Goal: Information Seeking & Learning: Find specific fact

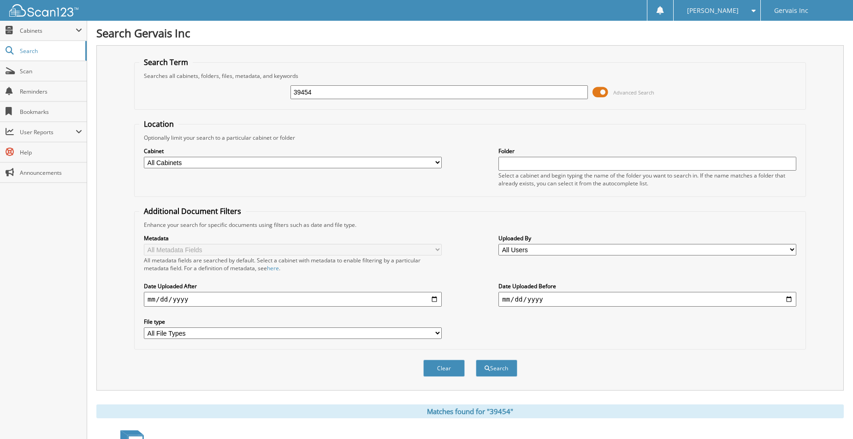
drag, startPoint x: 356, startPoint y: 89, endPoint x: 233, endPoint y: 95, distance: 123.2
click at [233, 95] on div "39454 Advanced Search" at bounding box center [469, 92] width 661 height 25
type input "50987"
click at [476, 360] on button "Search" at bounding box center [496, 368] width 41 height 17
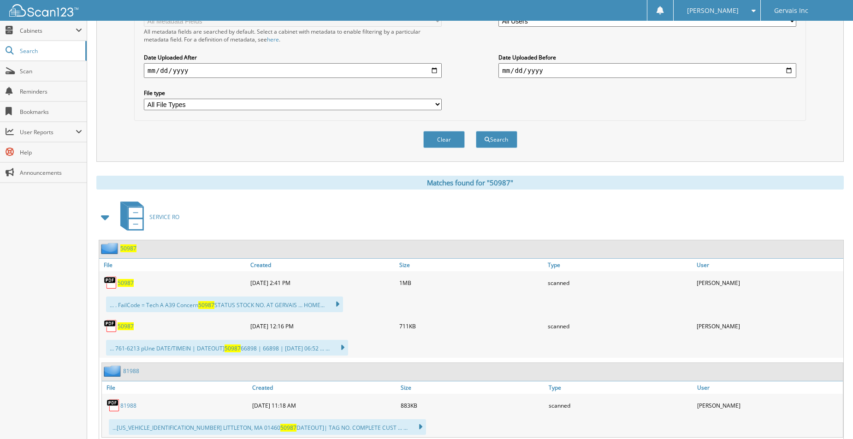
scroll to position [230, 0]
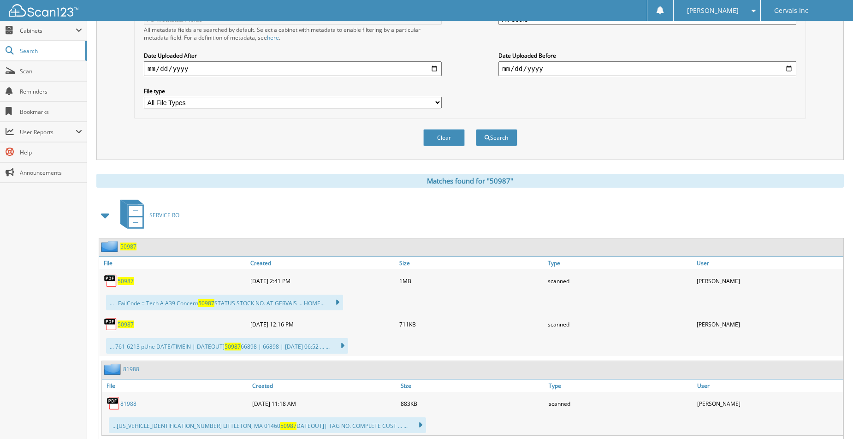
click at [127, 283] on span "50987" at bounding box center [126, 281] width 16 height 8
click at [121, 324] on span "50987" at bounding box center [126, 324] width 16 height 8
click at [126, 326] on span "50987" at bounding box center [126, 324] width 16 height 8
click at [130, 324] on span "50987" at bounding box center [126, 324] width 16 height 8
click at [121, 322] on span "50987" at bounding box center [126, 324] width 16 height 8
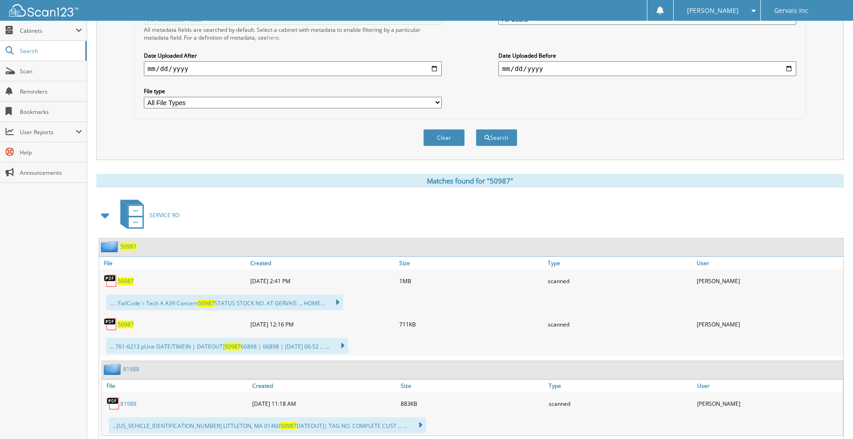
click at [112, 323] on img at bounding box center [111, 324] width 14 height 14
click at [106, 325] on img at bounding box center [111, 324] width 14 height 14
click at [214, 346] on div "... 761-6213 pUne DATE/TIMEIN | DATEOUT] 50987 66898 | 66898 | 09/12/25 06:52 .…" at bounding box center [227, 346] width 242 height 16
click at [226, 347] on span "50987" at bounding box center [232, 346] width 16 height 8
click at [111, 319] on img at bounding box center [111, 324] width 14 height 14
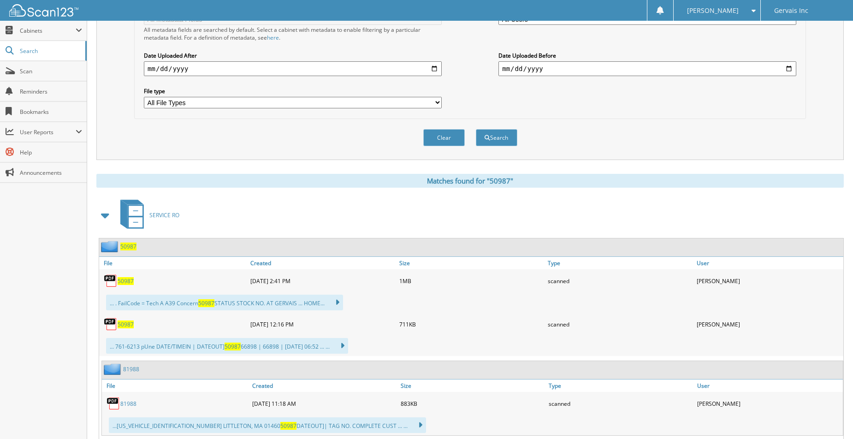
click at [118, 322] on div "50987" at bounding box center [173, 324] width 149 height 18
click at [131, 327] on span "50987" at bounding box center [126, 324] width 16 height 8
click at [131, 326] on span "50987" at bounding box center [126, 324] width 16 height 8
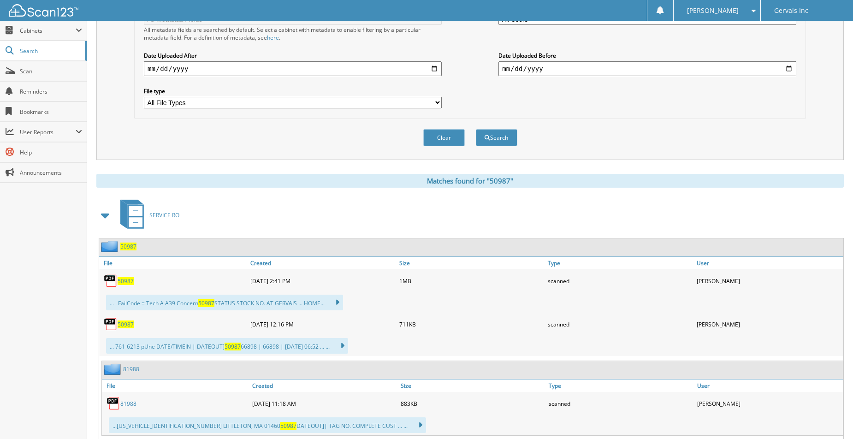
click at [131, 326] on span "50987" at bounding box center [126, 324] width 16 height 8
click at [134, 321] on div "50987" at bounding box center [173, 324] width 149 height 18
click at [124, 327] on span "50987" at bounding box center [126, 324] width 16 height 8
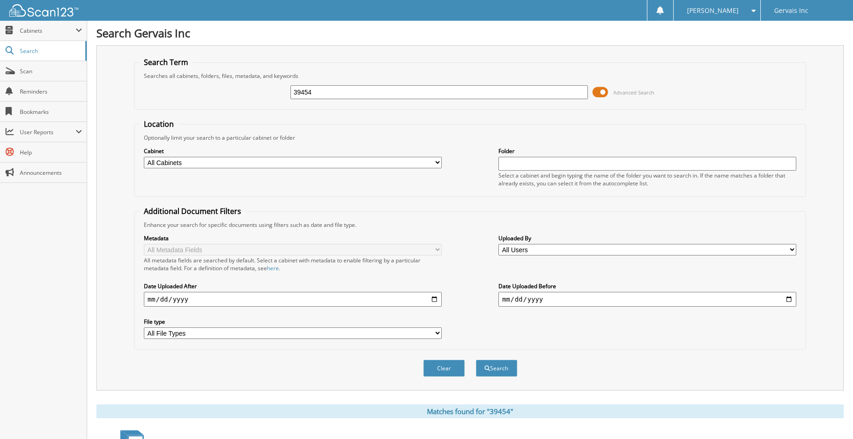
drag, startPoint x: 347, startPoint y: 92, endPoint x: 245, endPoint y: 101, distance: 102.3
click at [245, 101] on div "39454 Advanced Search" at bounding box center [469, 92] width 661 height 25
type input "50987"
click at [476, 360] on button "Search" at bounding box center [496, 368] width 41 height 17
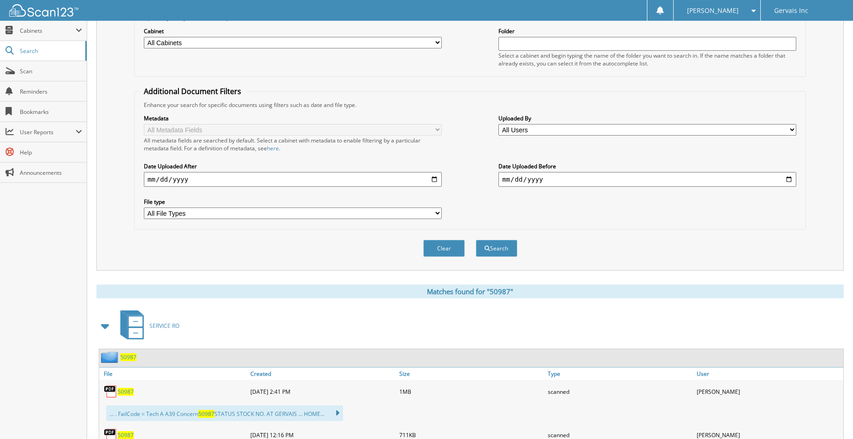
scroll to position [184, 0]
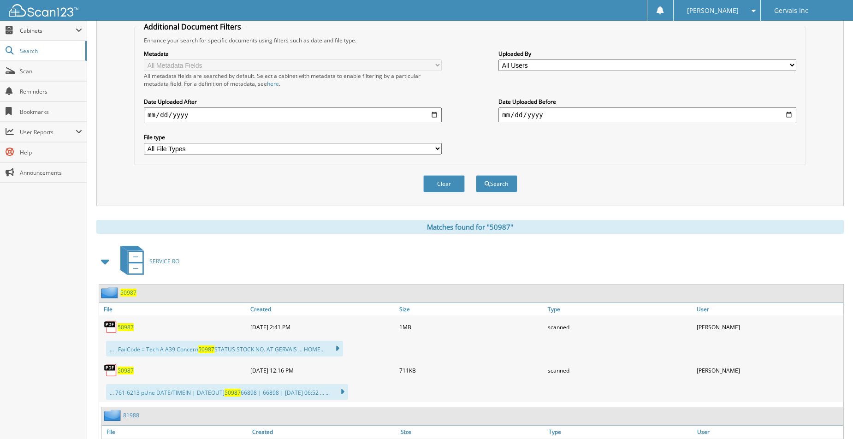
click at [126, 369] on span "50987" at bounding box center [126, 370] width 16 height 8
